Goal: Communication & Community: Answer question/provide support

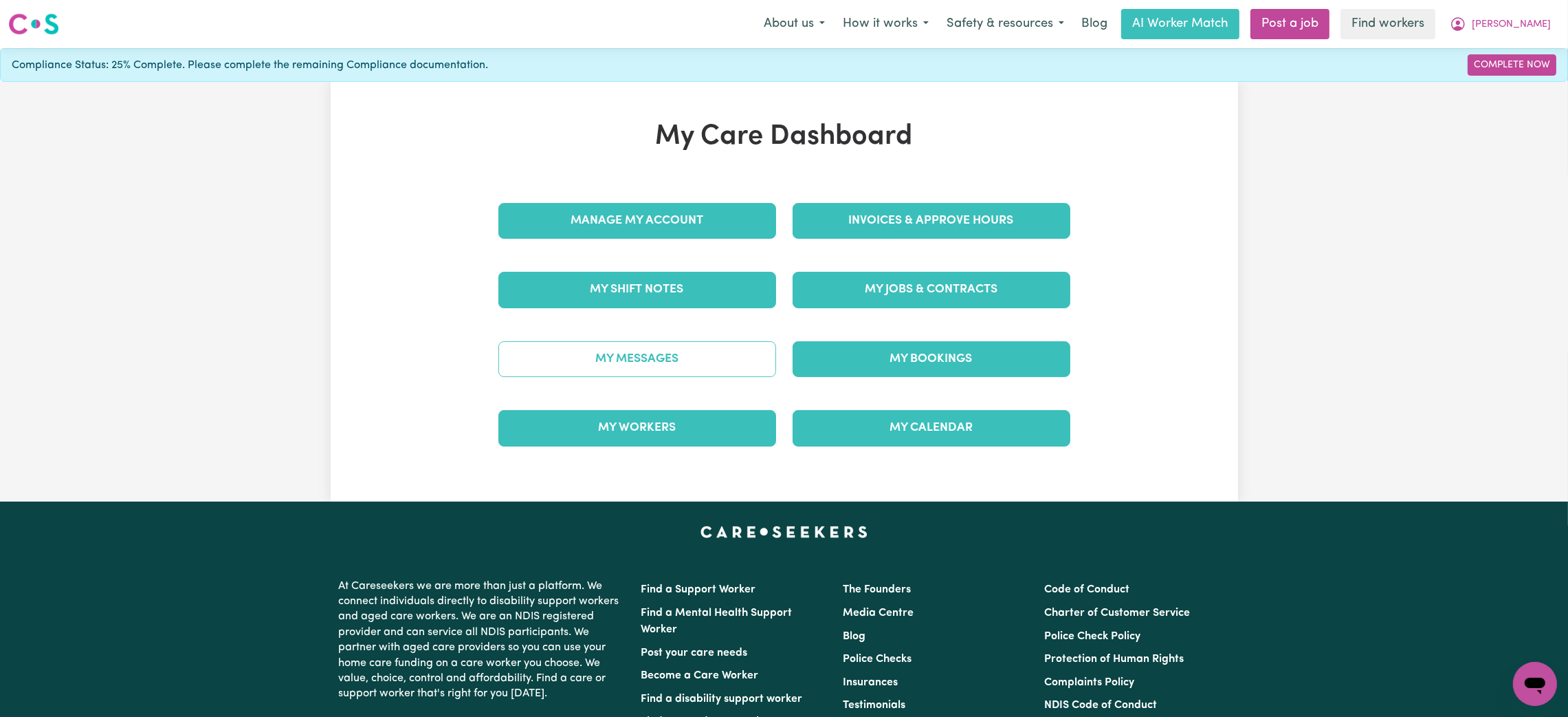
drag, startPoint x: 593, startPoint y: 383, endPoint x: 592, endPoint y: 370, distance: 13.0
click at [592, 370] on div "My Messages" at bounding box center [637, 358] width 294 height 69
click at [592, 370] on link "My Messages" at bounding box center [637, 358] width 278 height 35
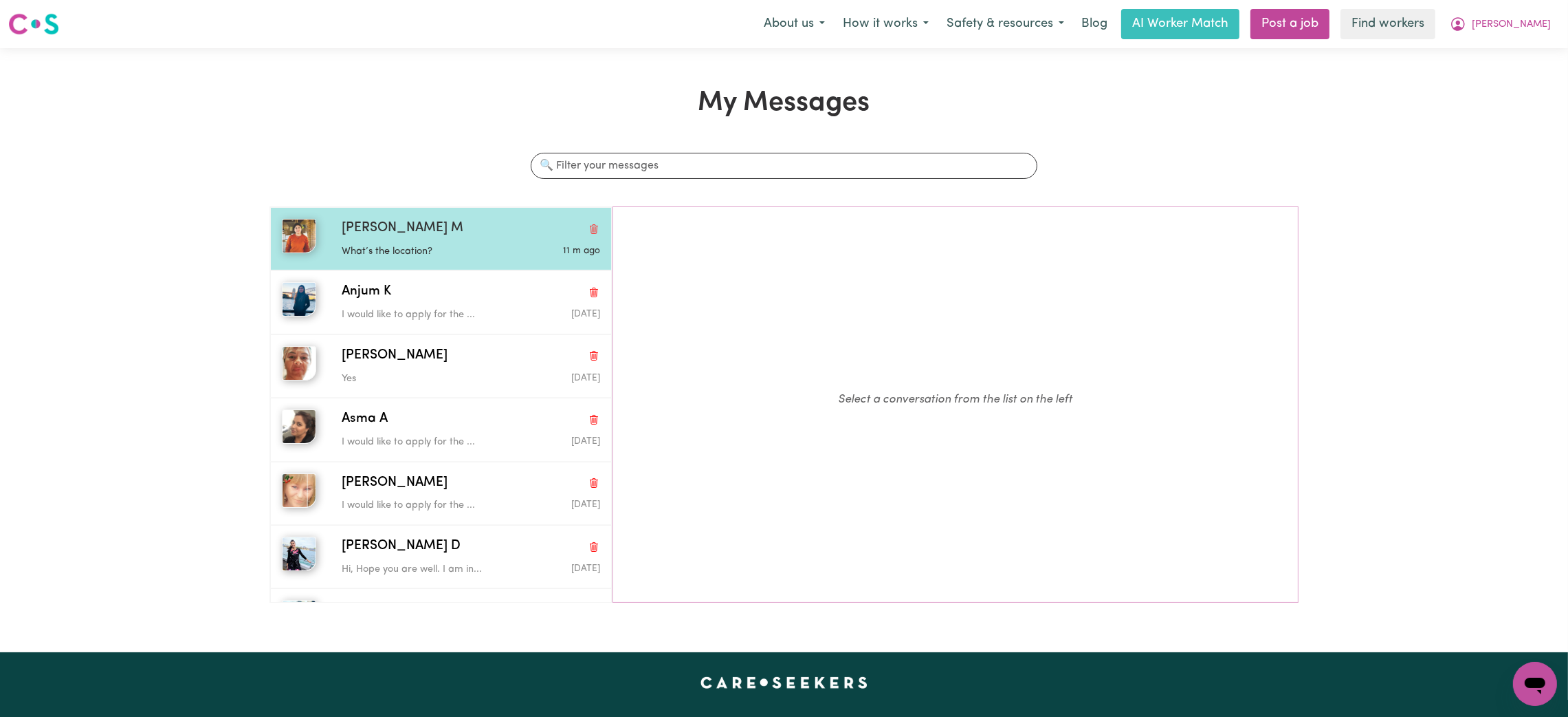
click at [506, 238] on div "Mahak M" at bounding box center [471, 229] width 258 height 20
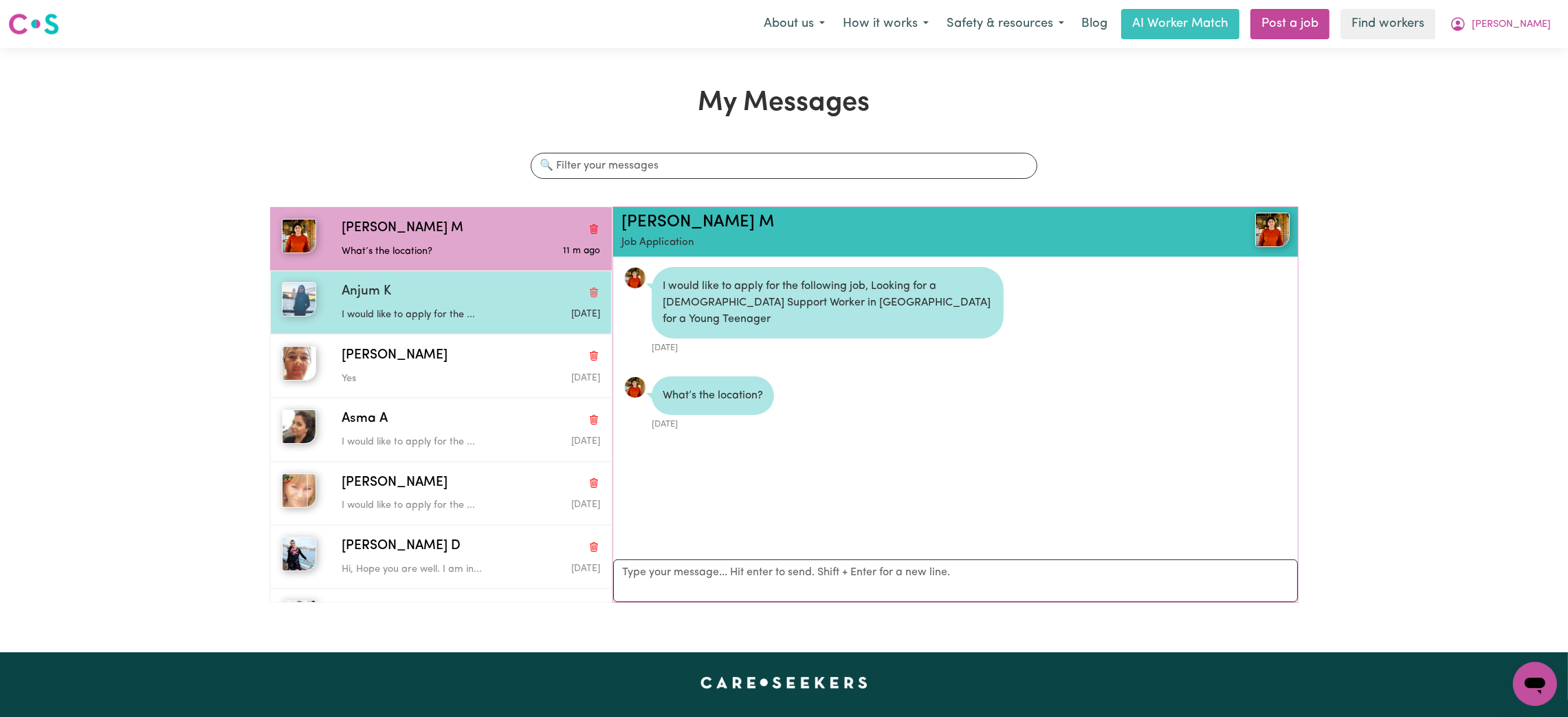
click at [469, 295] on div "Anjum K" at bounding box center [471, 292] width 258 height 20
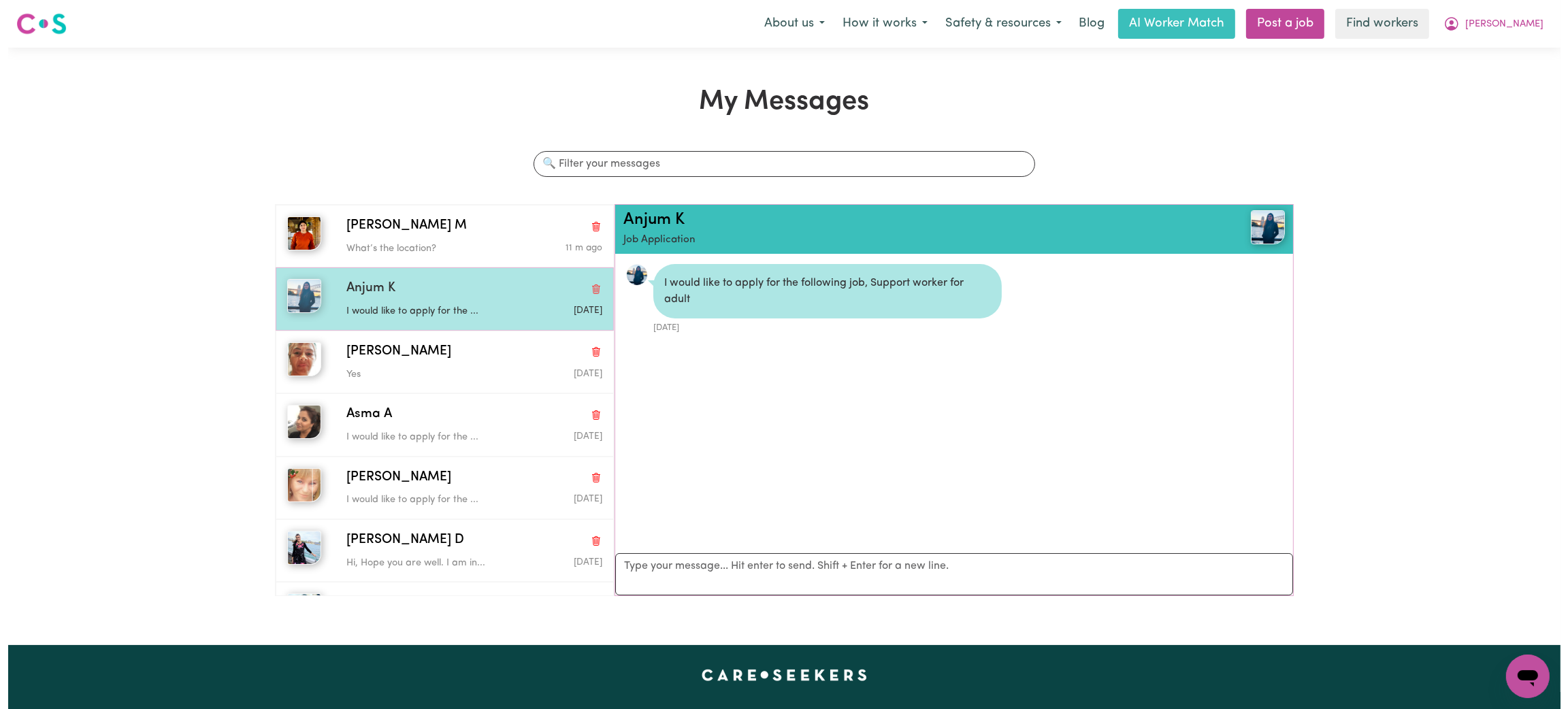
scroll to position [8, 0]
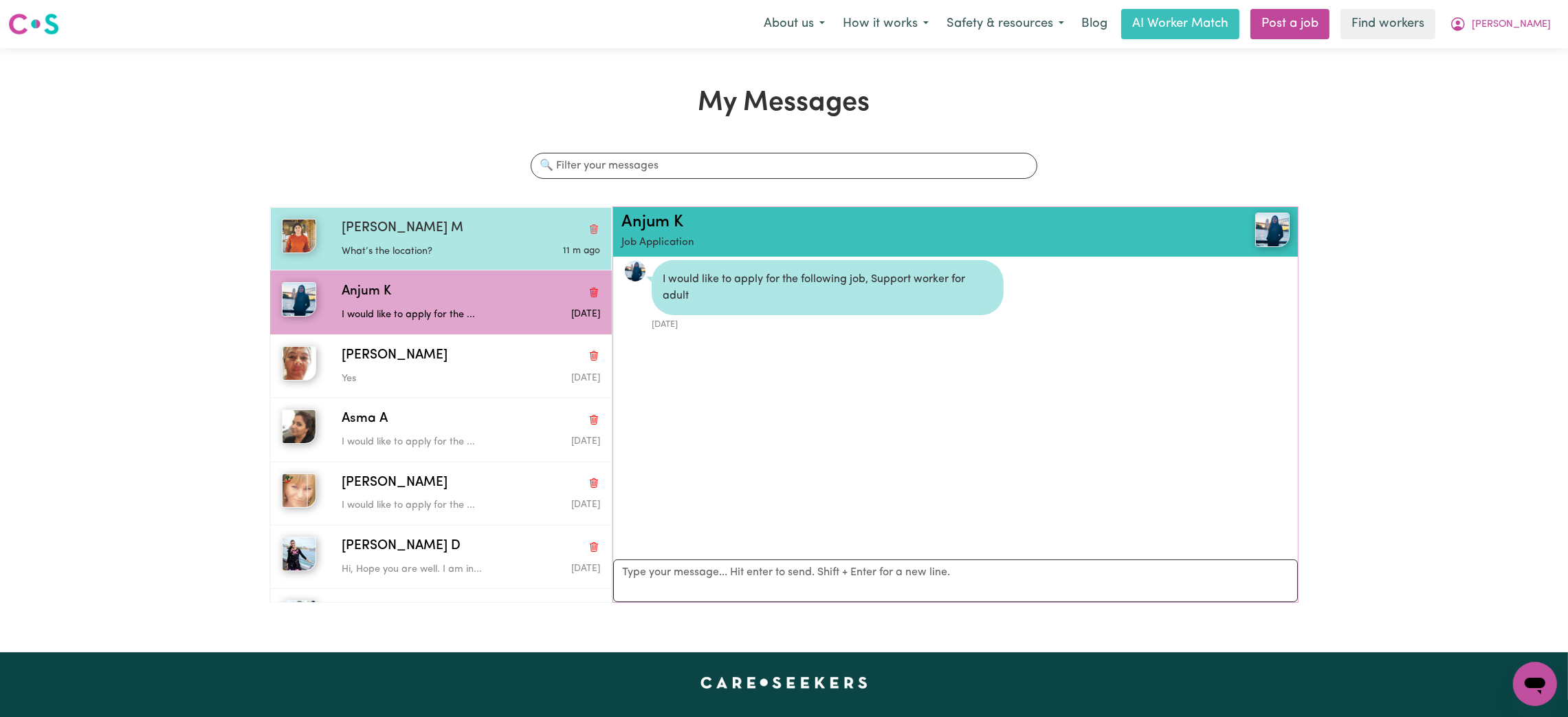
click at [472, 255] on p "What’s the location?" at bounding box center [428, 252] width 172 height 15
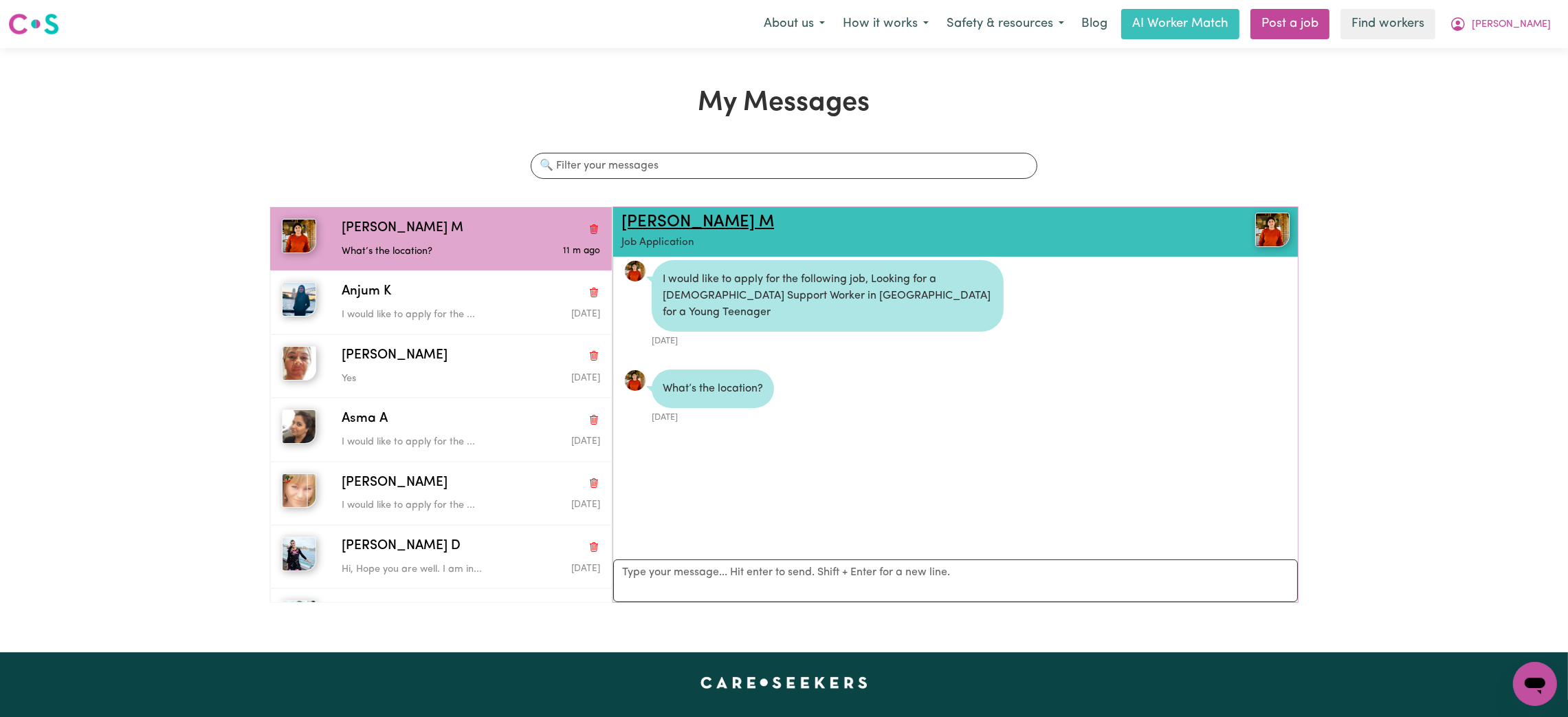
click at [658, 229] on link "Mahak M" at bounding box center [698, 222] width 153 height 17
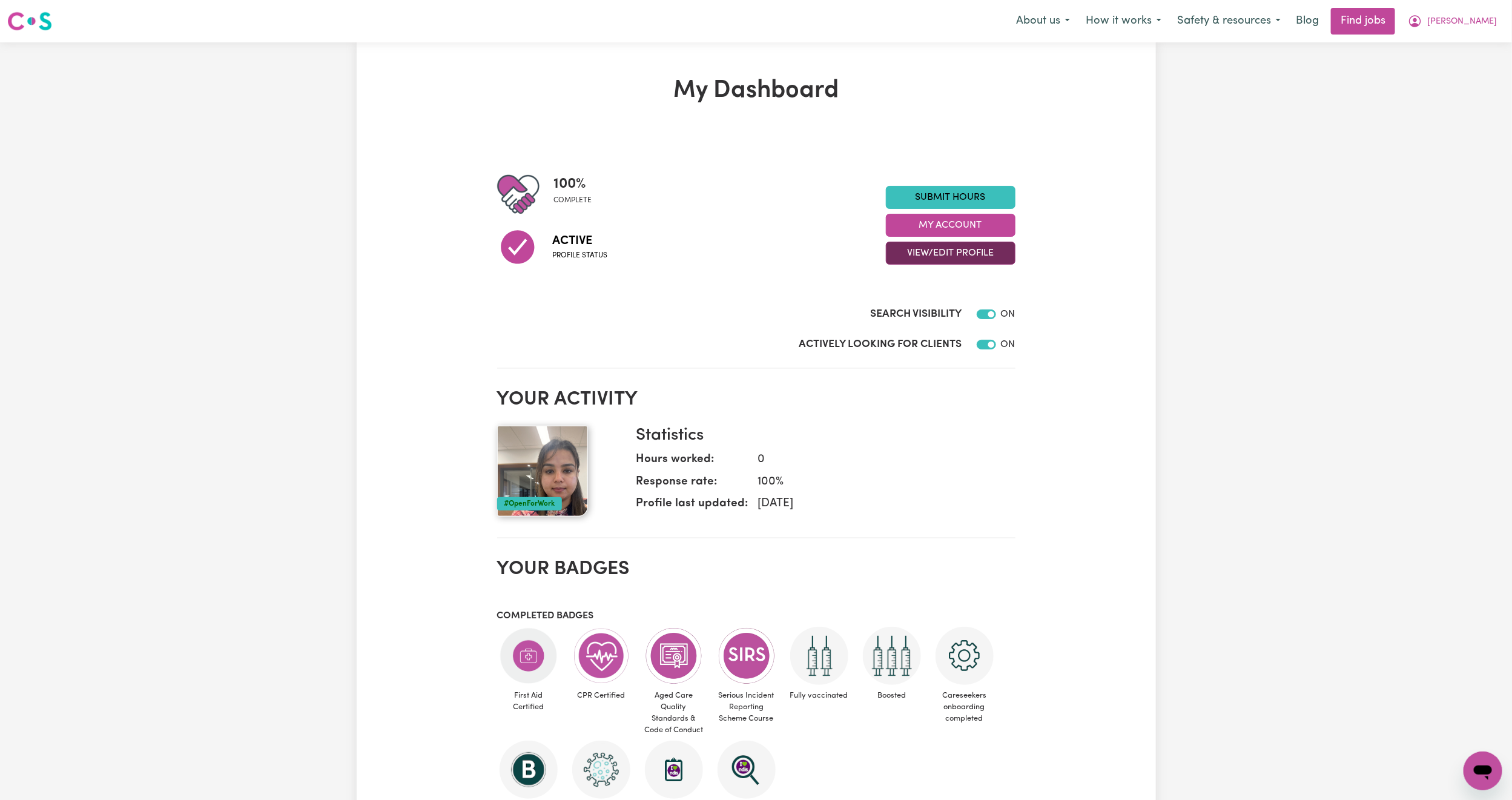
click at [963, 250] on button "View/Edit Profile" at bounding box center [951, 253] width 130 height 23
click at [961, 275] on link "View Profile" at bounding box center [943, 284] width 113 height 24
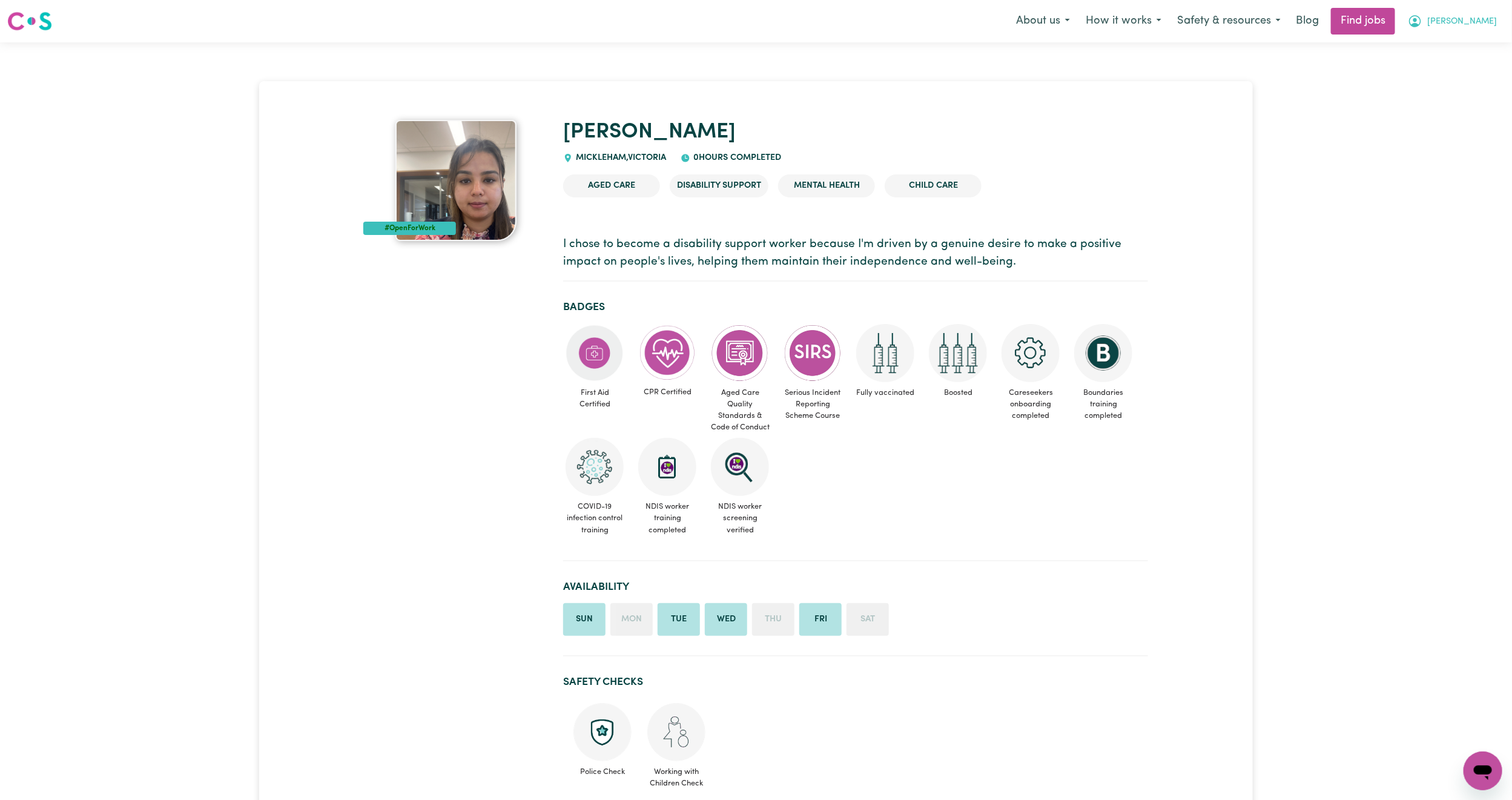
click at [1380, 29] on button "Sandeep kaur" at bounding box center [1452, 21] width 105 height 26
click at [1380, 88] on link "Logout" at bounding box center [1456, 93] width 95 height 23
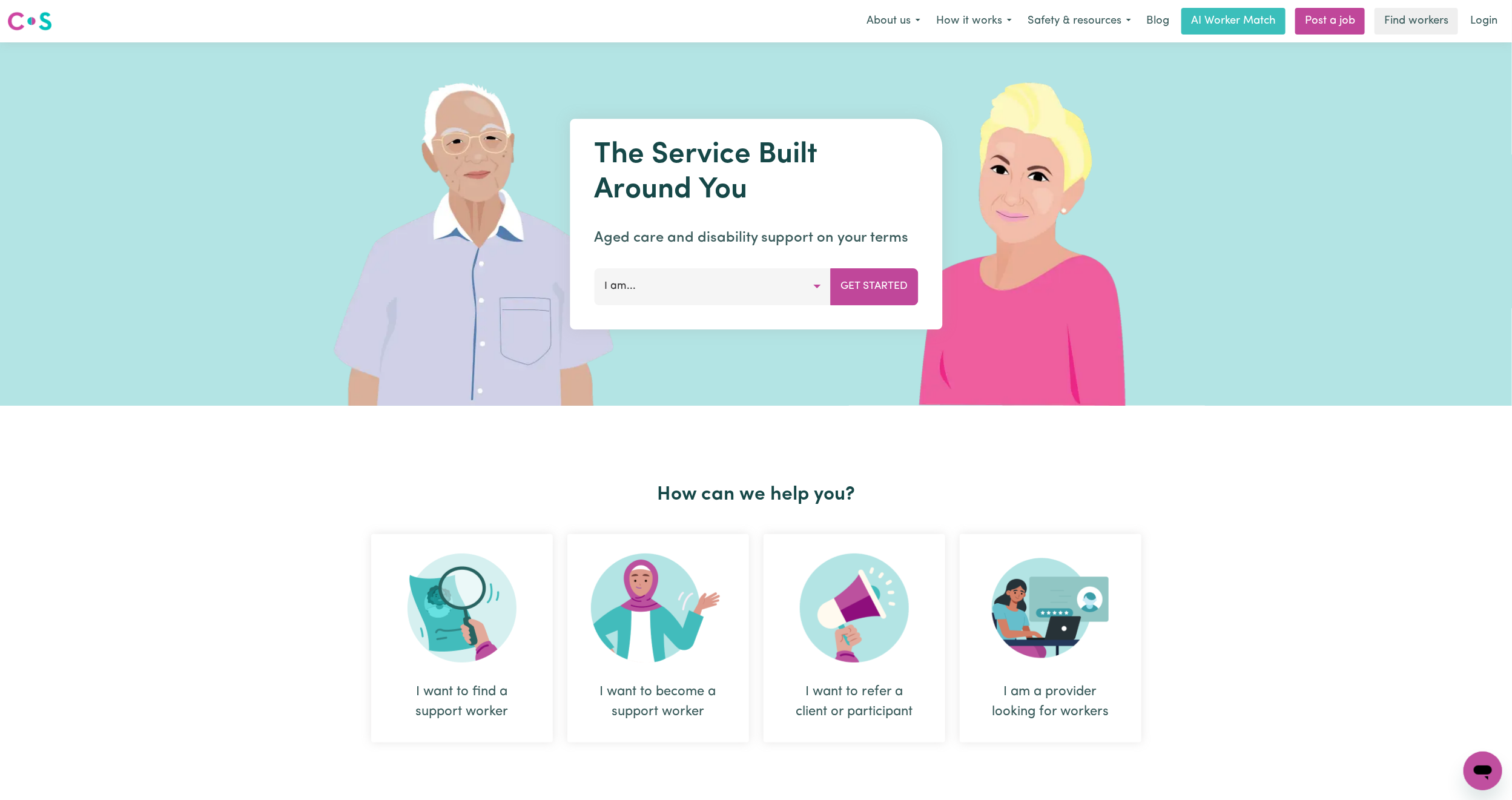
click at [1380, 28] on link "Login" at bounding box center [1484, 21] width 42 height 27
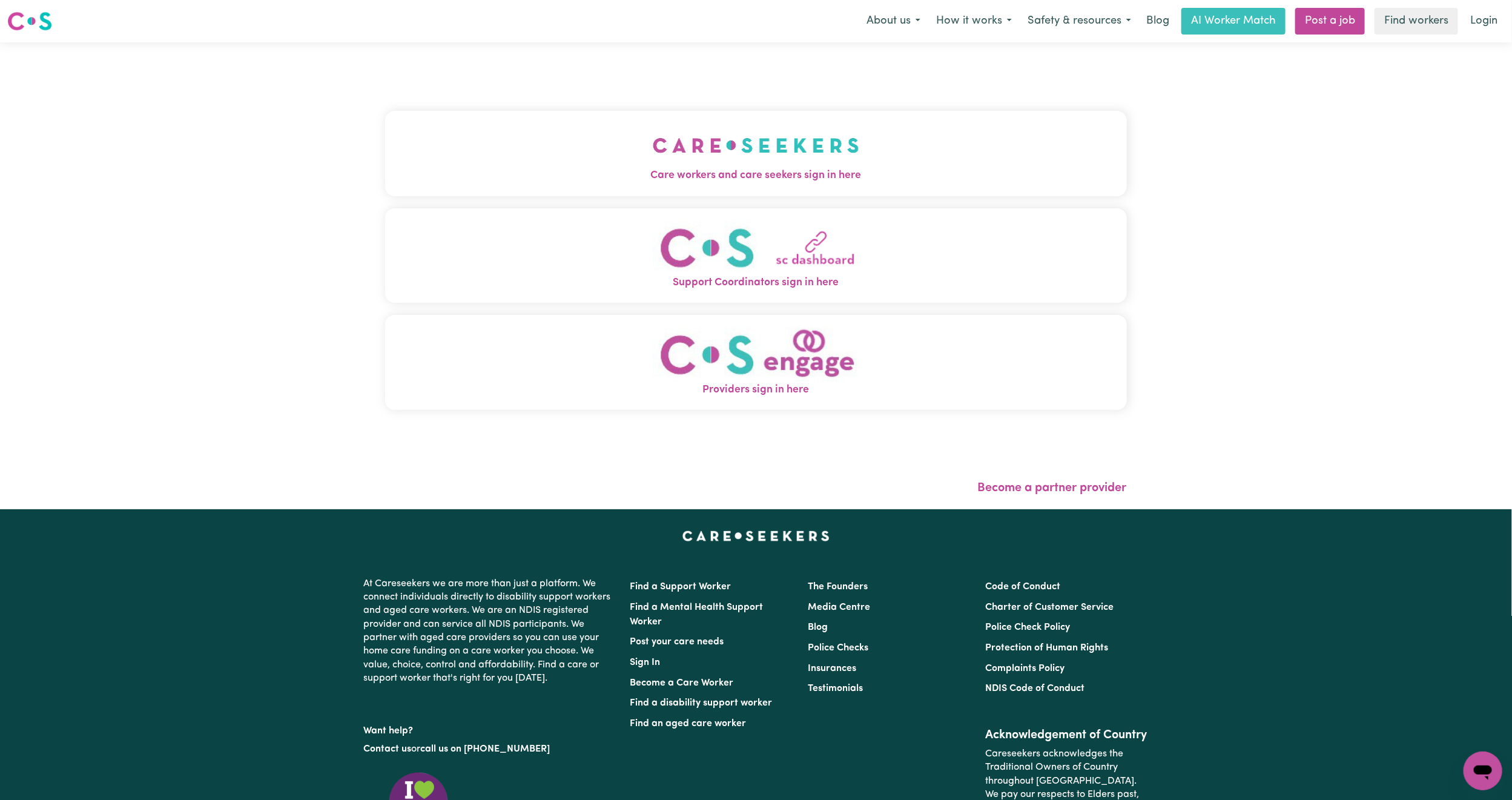
drag, startPoint x: 727, startPoint y: 79, endPoint x: 725, endPoint y: 137, distance: 58.0
click at [728, 94] on div "Care workers and care seekers sign in here Support Coordinators sign in here Pr…" at bounding box center [756, 267] width 742 height 400
click at [725, 137] on img "Care workers and care seekers sign in here" at bounding box center [756, 145] width 207 height 45
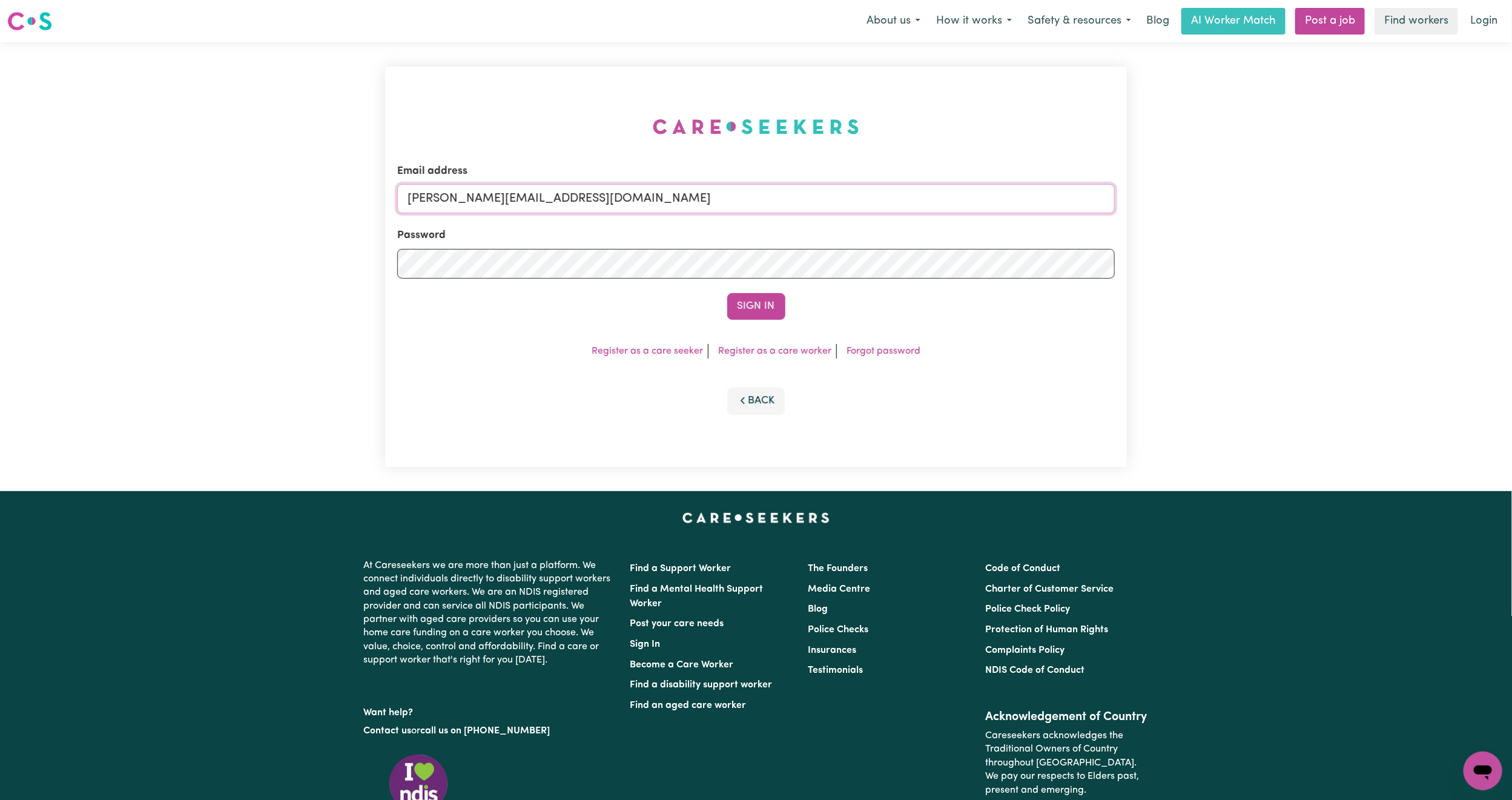
click at [535, 199] on input "mikayla+engage@careseekers.com.au" at bounding box center [755, 199] width 717 height 29
drag, startPoint x: 489, startPoint y: 204, endPoint x: 838, endPoint y: 247, distance: 351.6
click at [838, 247] on form "Email address superuser~mikayla@careseekers.com.au Password Sign In" at bounding box center [755, 241] width 717 height 156
type input "superuser~bec@mysummer.com.au"
click at [757, 304] on button "Sign In" at bounding box center [756, 306] width 58 height 27
